Goal: Transaction & Acquisition: Purchase product/service

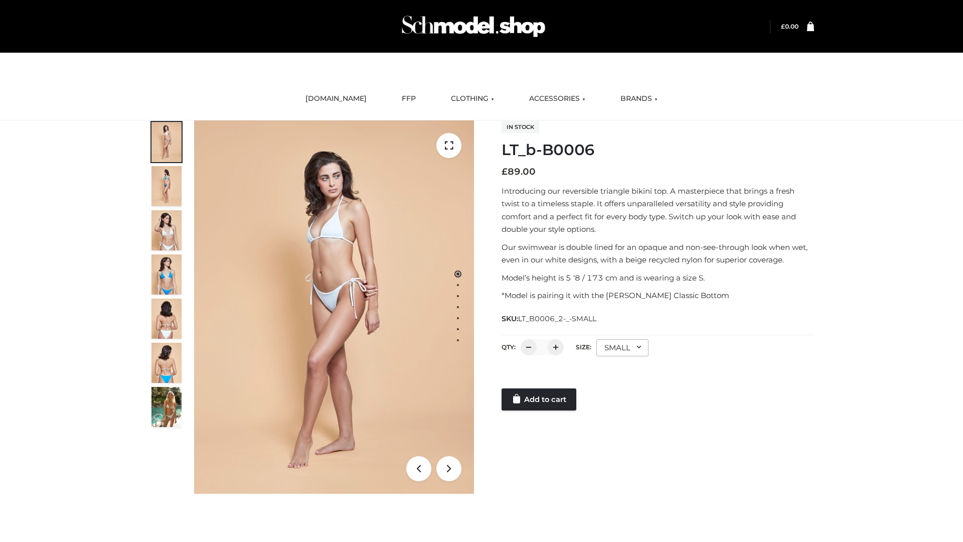
click at [540, 399] on link "Add to cart" at bounding box center [539, 399] width 75 height 22
